Goal: Task Accomplishment & Management: Manage account settings

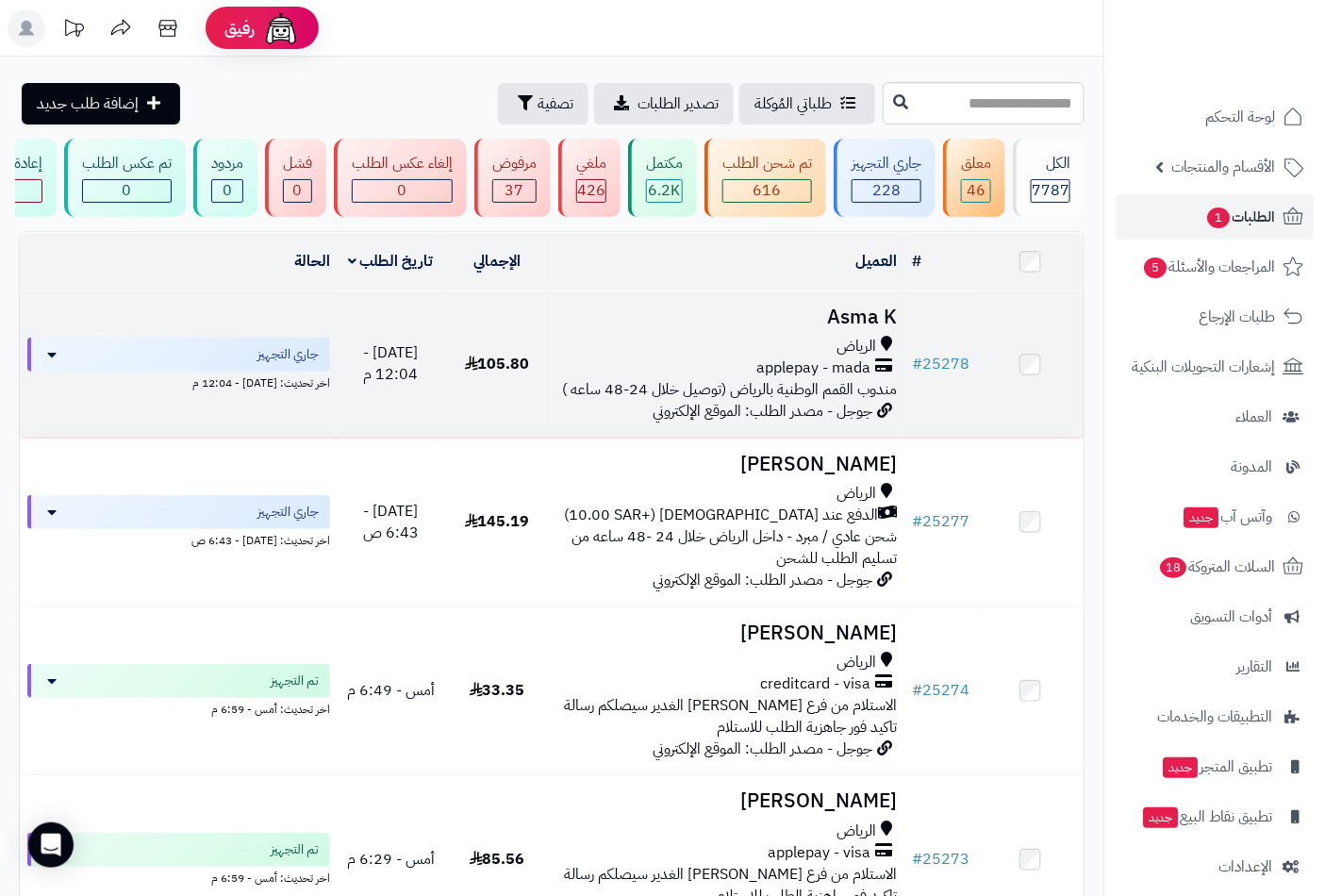
click at [845, 345] on td "Asma K الرياض applepay - mada مندوب القمم الوطنية بالرياض (توصيل خلال 24-48 ساع…" at bounding box center [729, 364] width 355 height 146
click at [851, 328] on h3 "Asma K" at bounding box center [728, 318] width 339 height 22
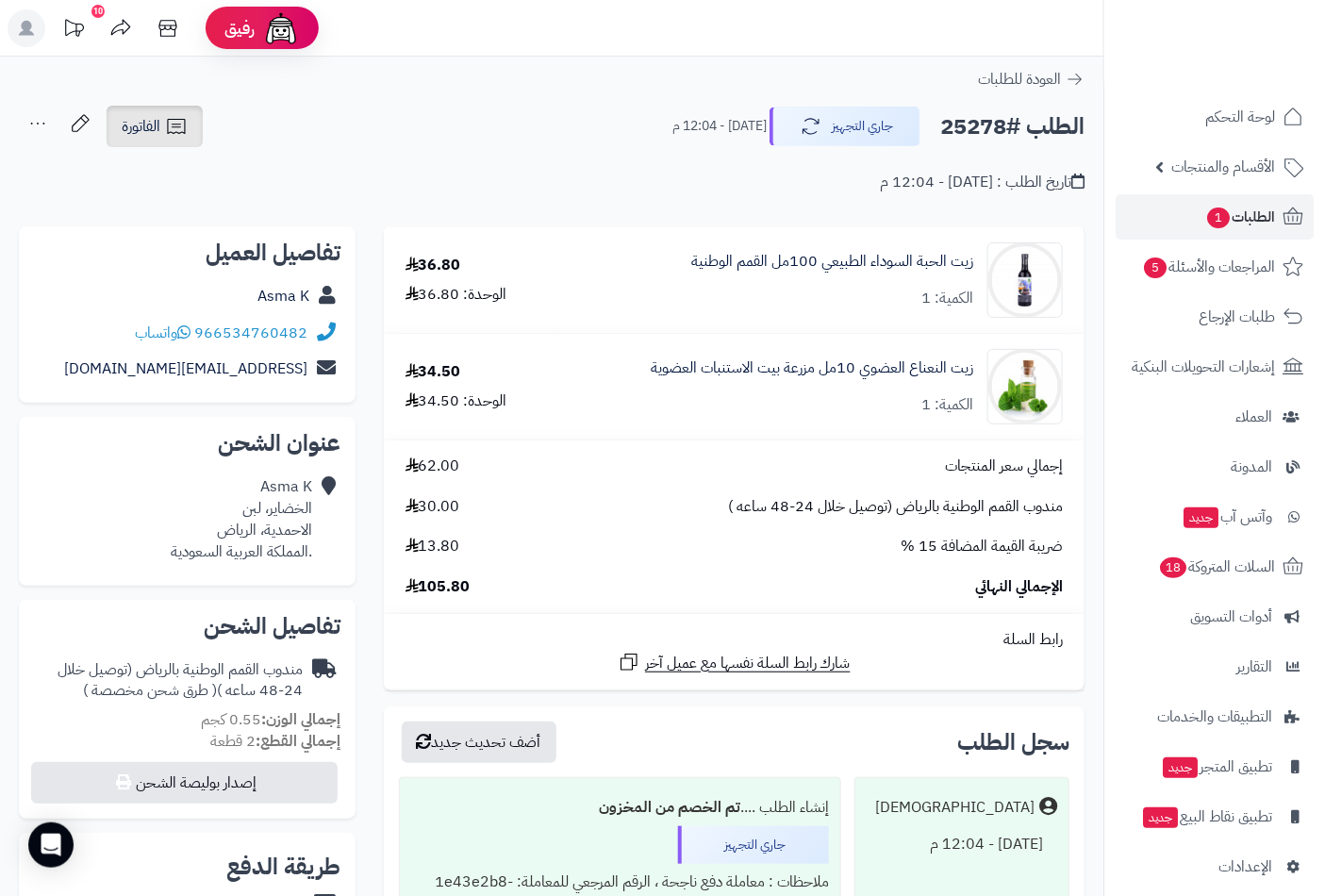
click at [165, 127] on icon at bounding box center [176, 125] width 23 height 23
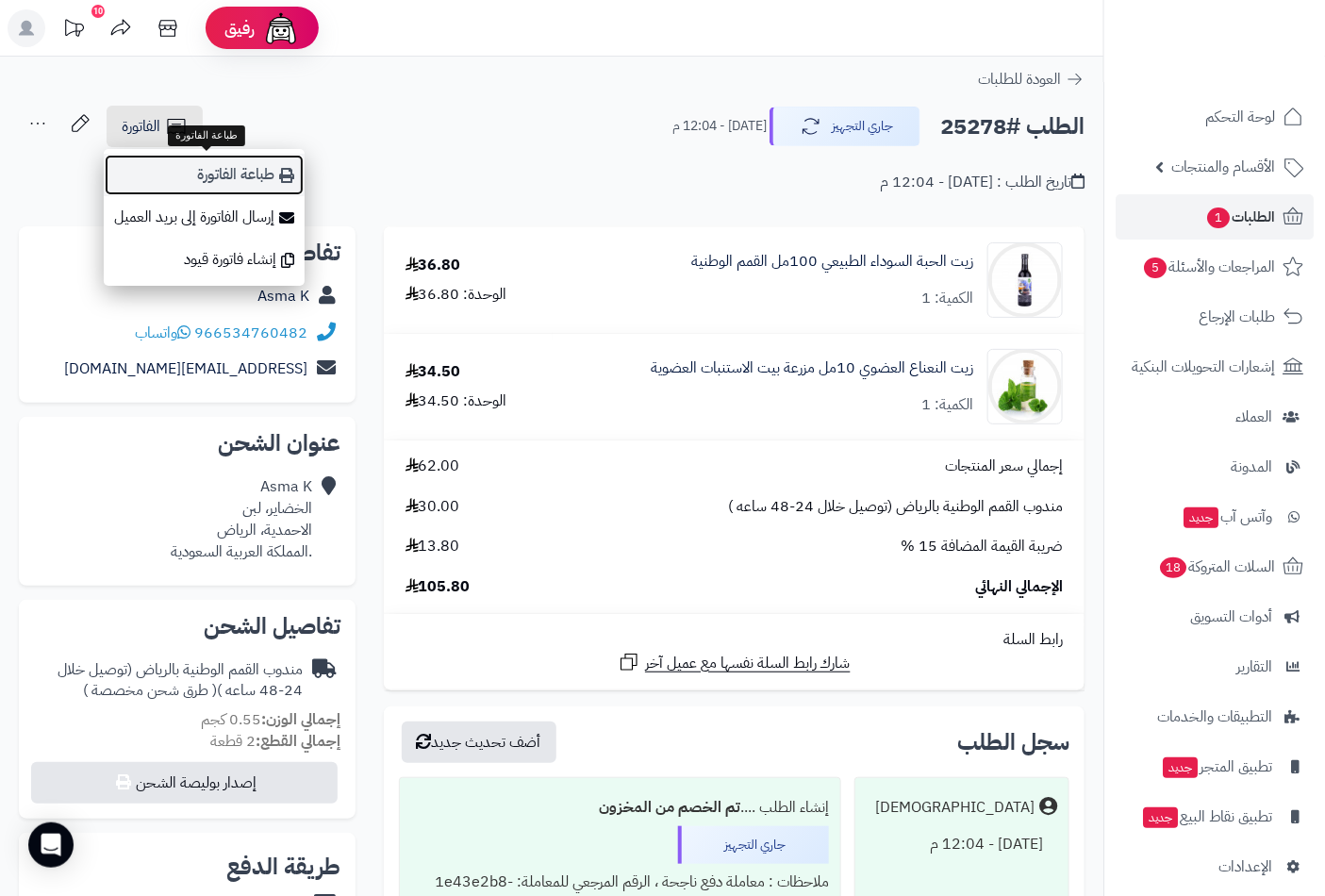
click at [225, 174] on link "طباعة الفاتورة" at bounding box center [204, 174] width 201 height 42
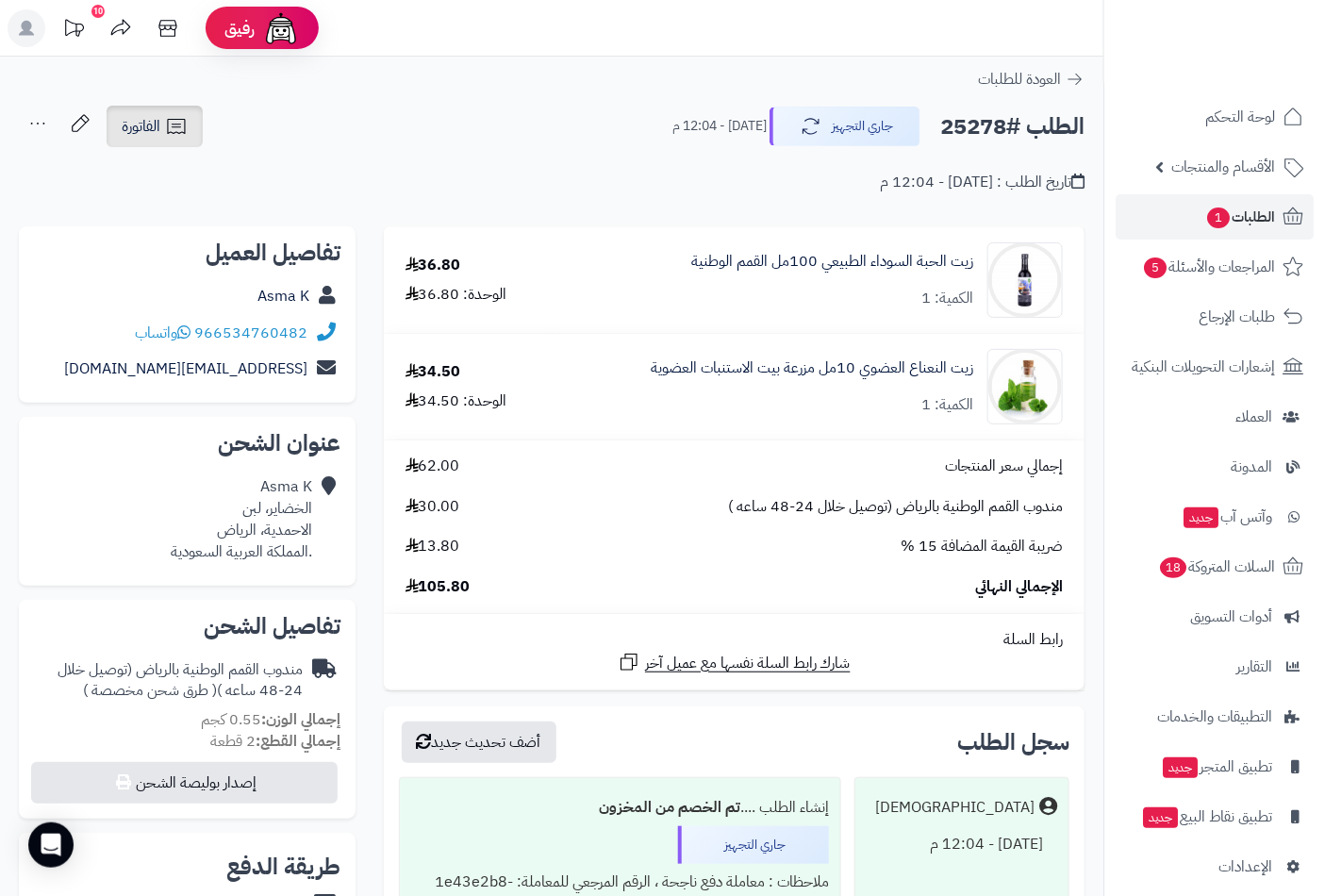
click at [141, 129] on span "الفاتورة" at bounding box center [140, 125] width 38 height 23
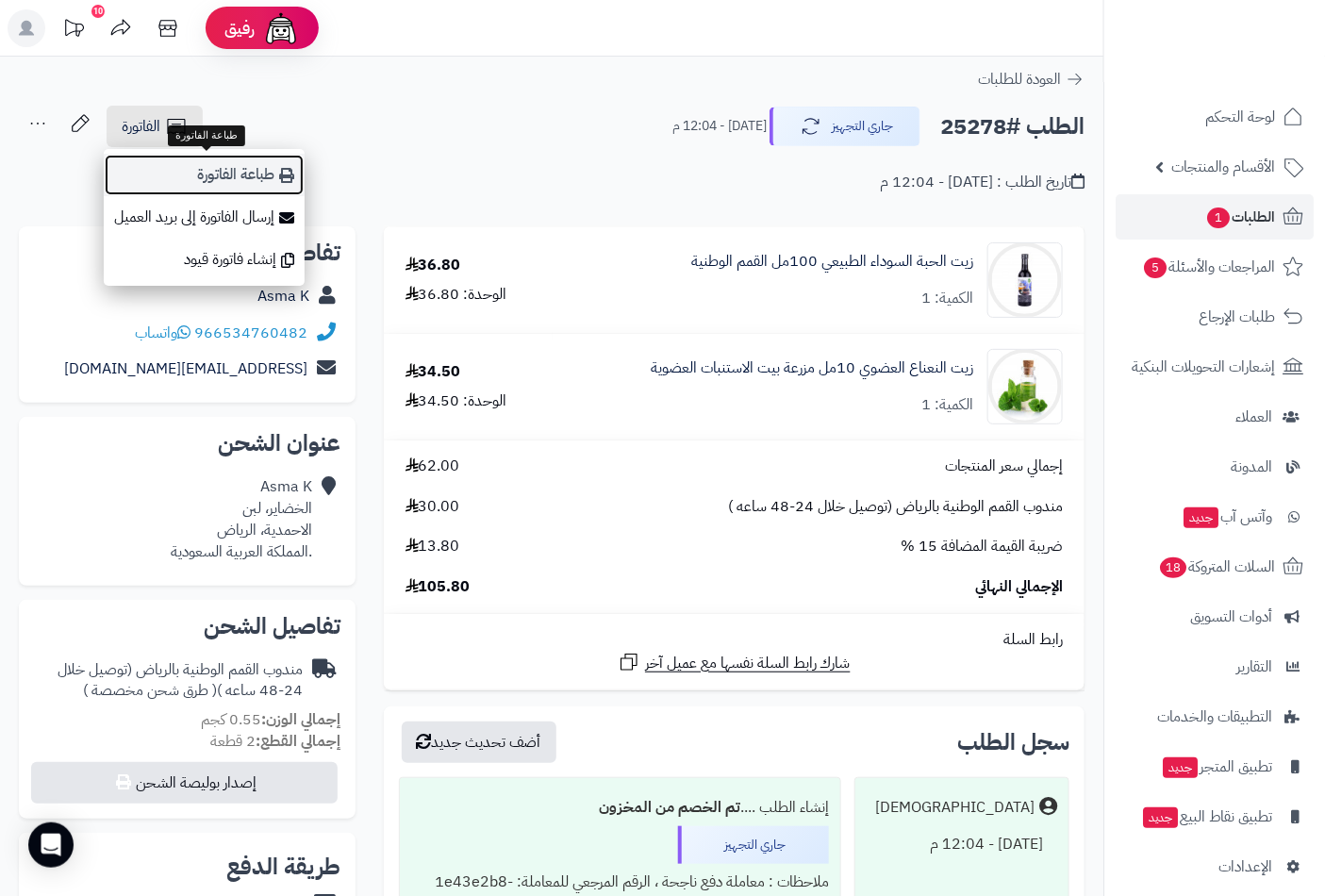
click at [232, 179] on link "طباعة الفاتورة" at bounding box center [204, 174] width 201 height 42
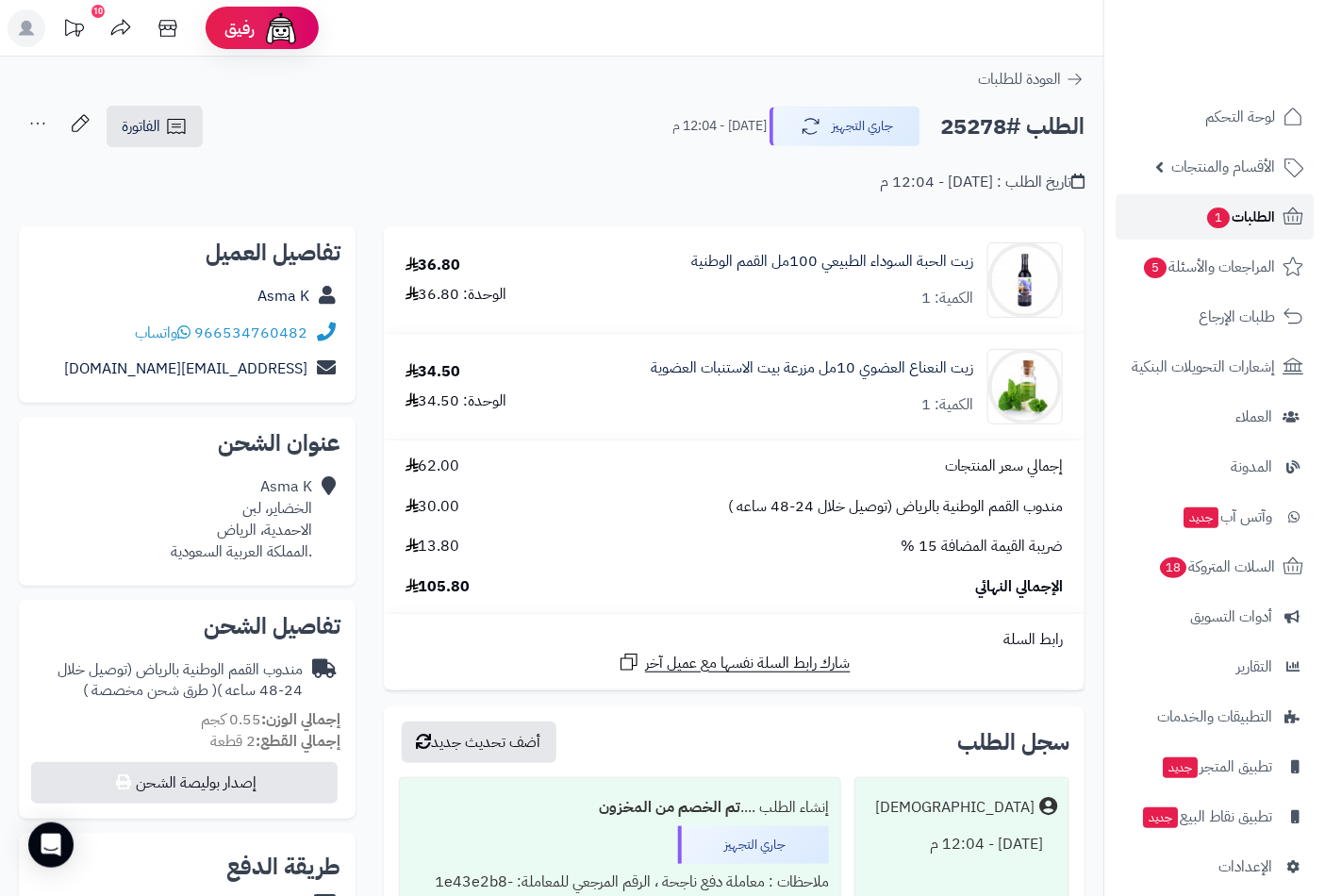
click at [1246, 221] on span "الطلبات 1" at bounding box center [1240, 217] width 70 height 26
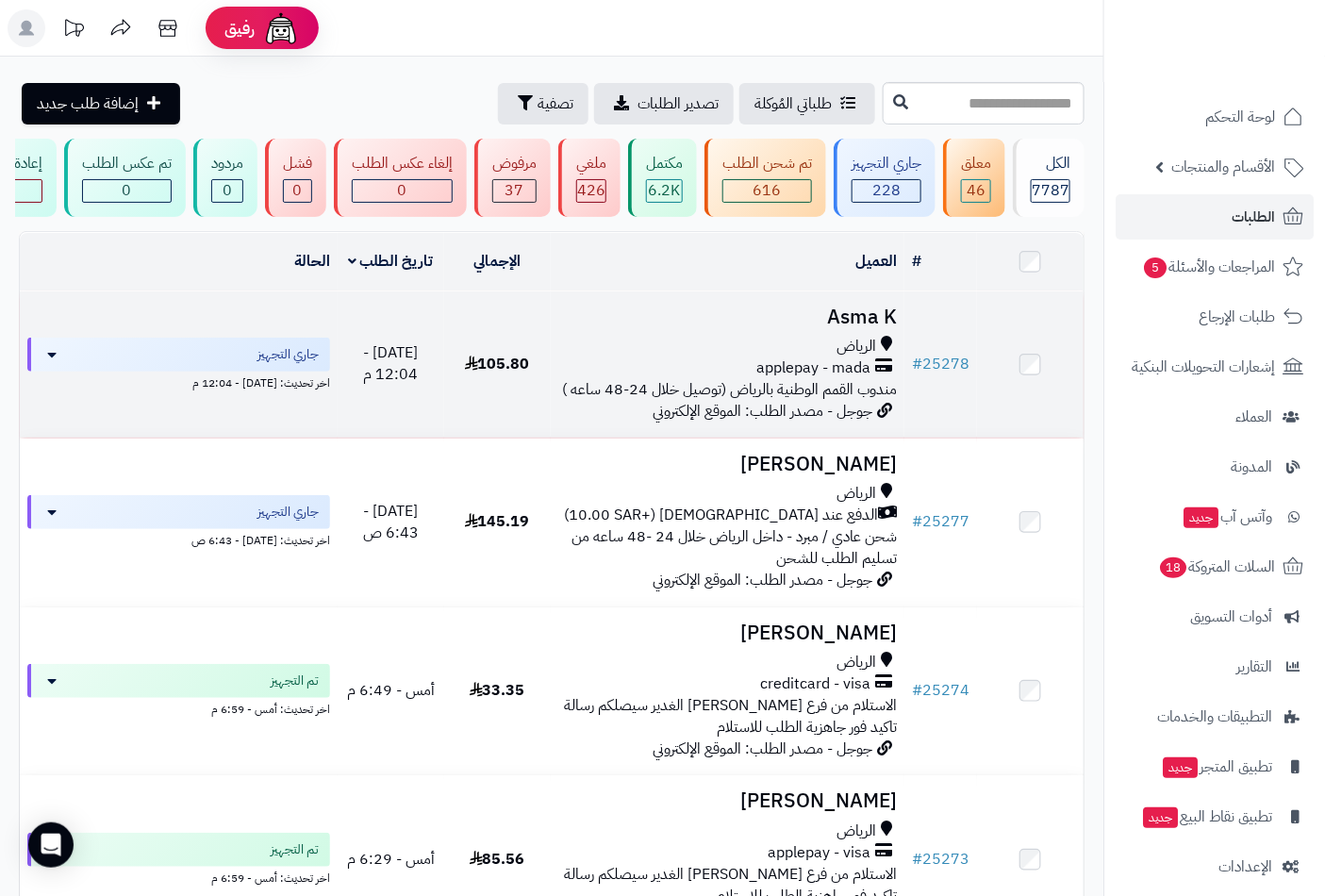
click at [840, 379] on span "applepay - mada" at bounding box center [813, 369] width 114 height 22
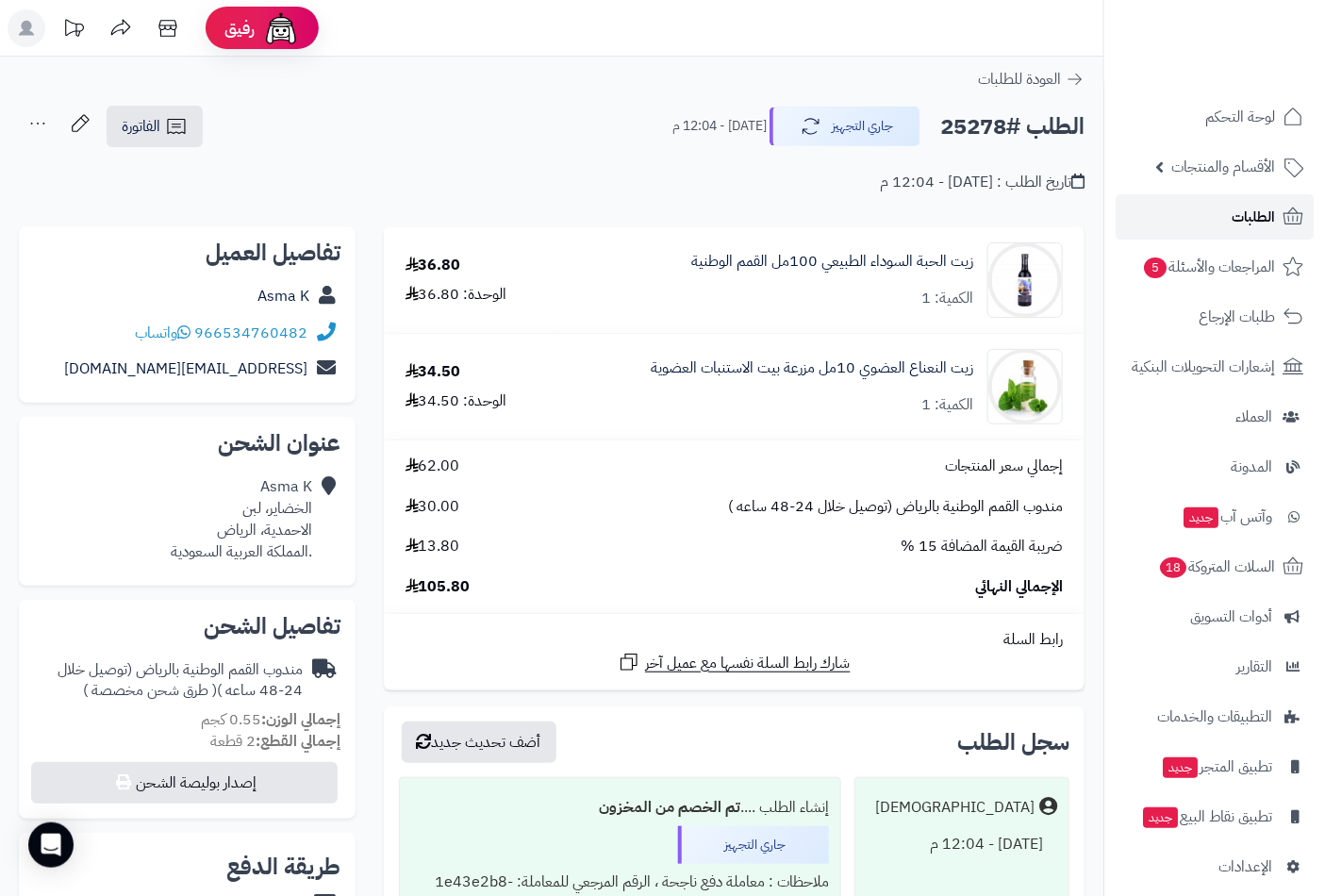
click at [1249, 208] on span "الطلبات" at bounding box center [1253, 217] width 43 height 26
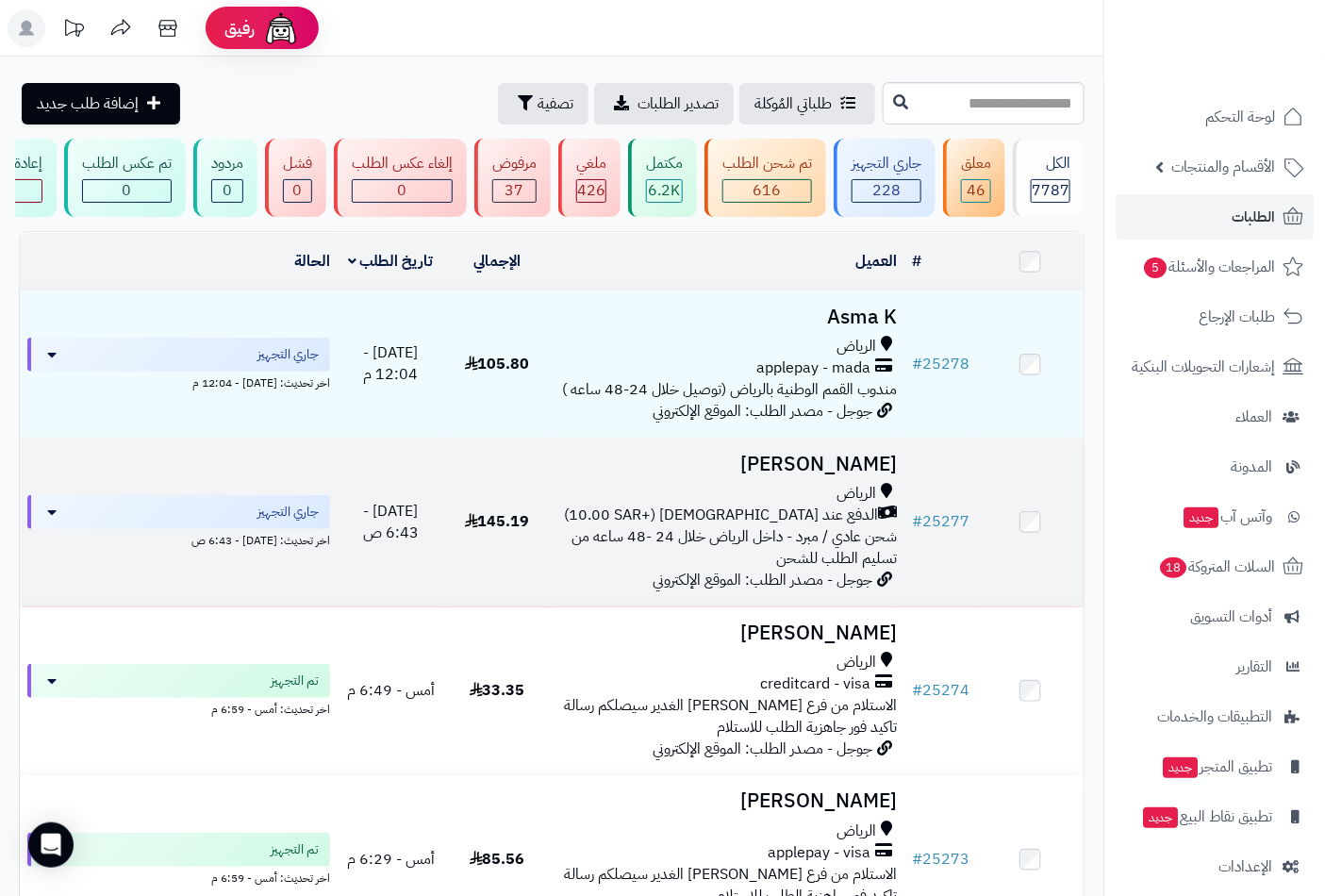
click at [830, 519] on span "الدفع عند [DEMOGRAPHIC_DATA] (+10.00 SAR)" at bounding box center [721, 516] width 314 height 22
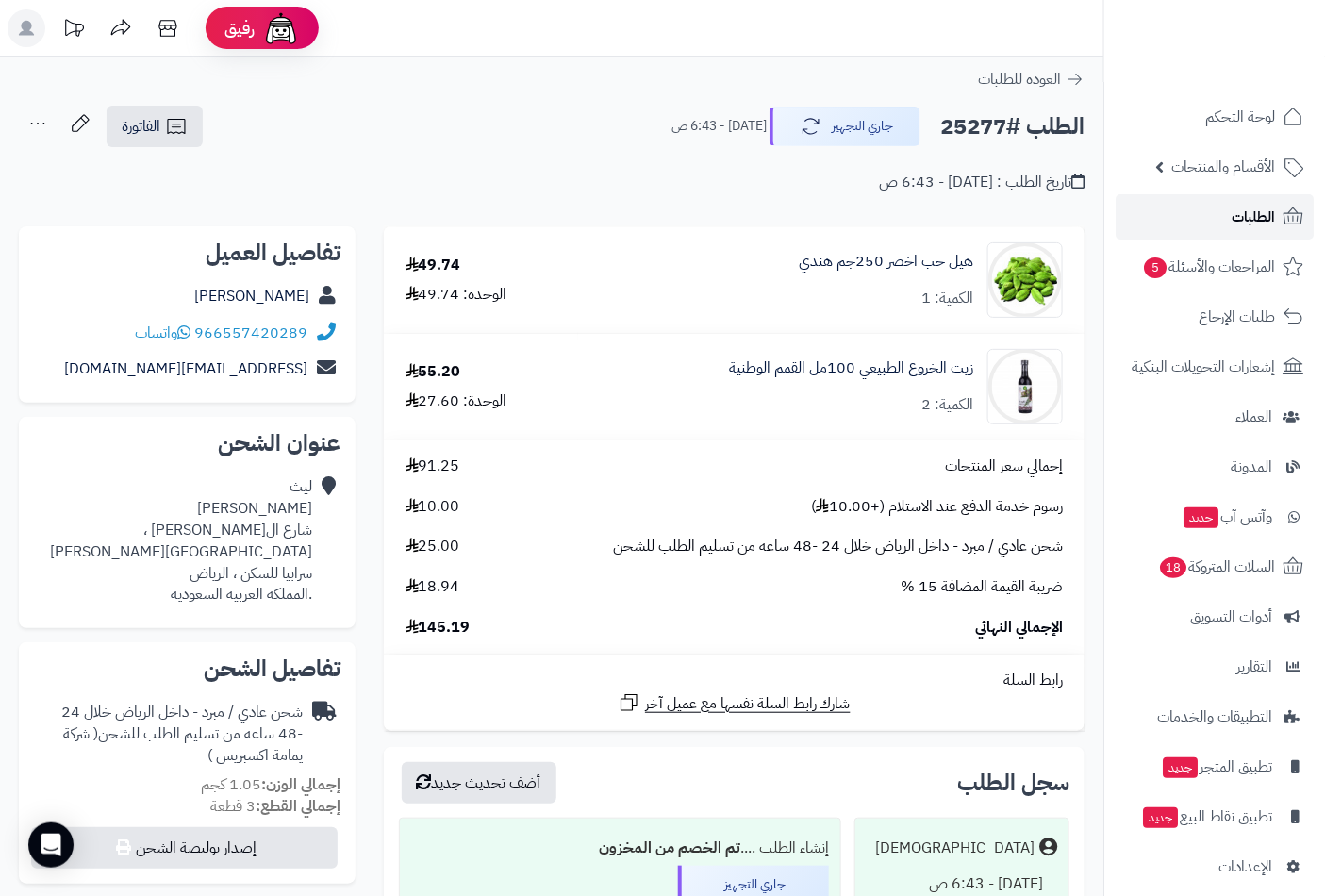
click at [1247, 210] on span "الطلبات" at bounding box center [1253, 217] width 43 height 26
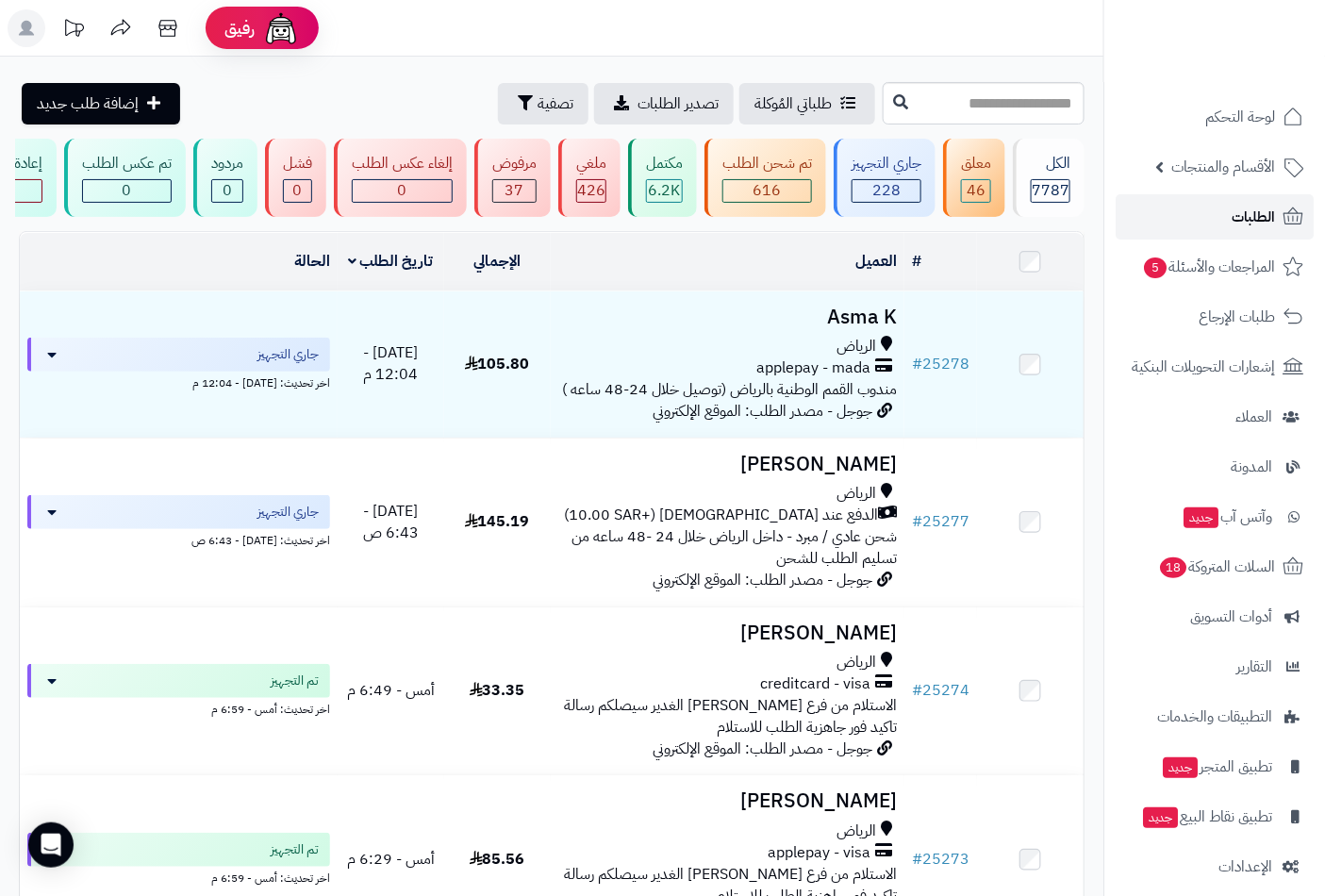
click at [1248, 214] on span "الطلبات" at bounding box center [1253, 217] width 43 height 26
